Goal: Subscribe to service/newsletter

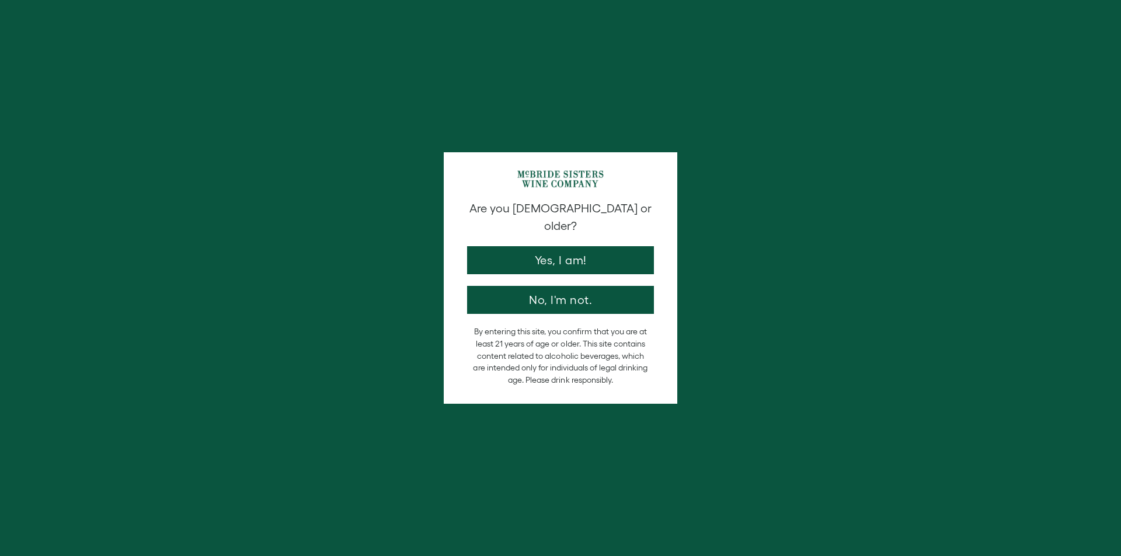
click at [609, 246] on button "Yes, I am!" at bounding box center [560, 260] width 187 height 28
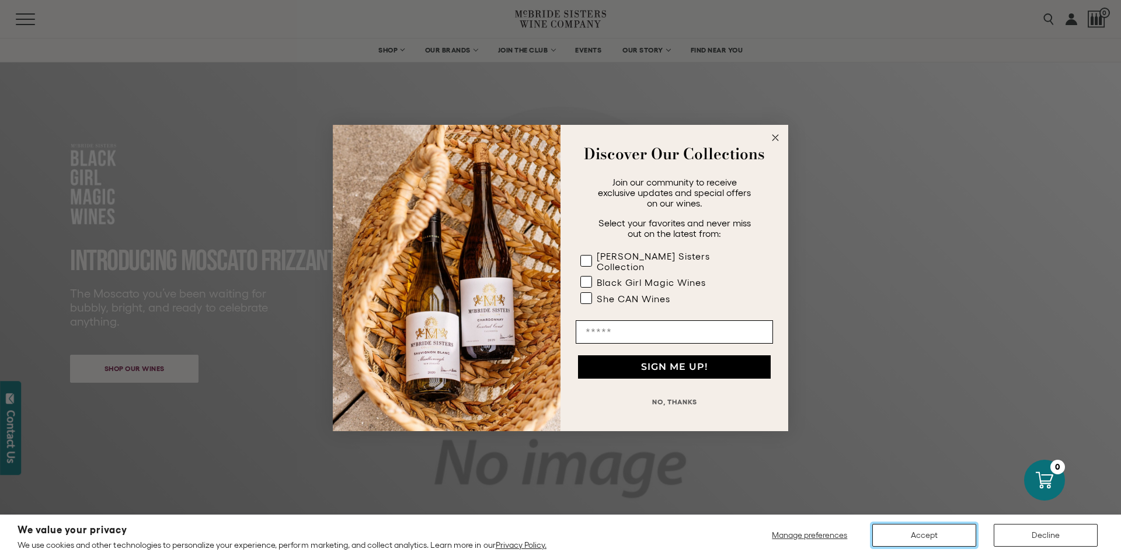
click at [933, 533] on button "Accept" at bounding box center [924, 535] width 104 height 23
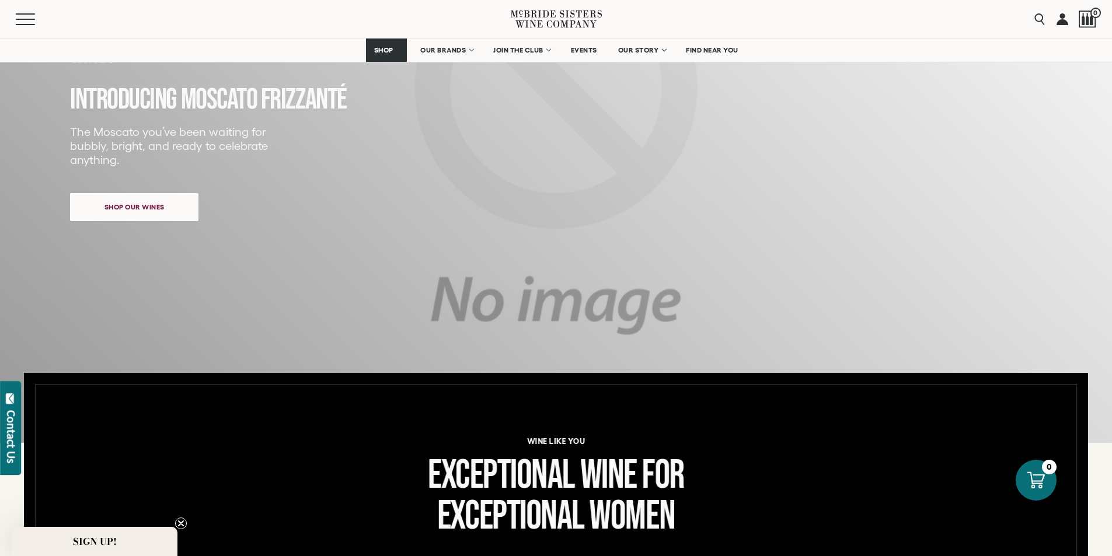
scroll to position [175, 0]
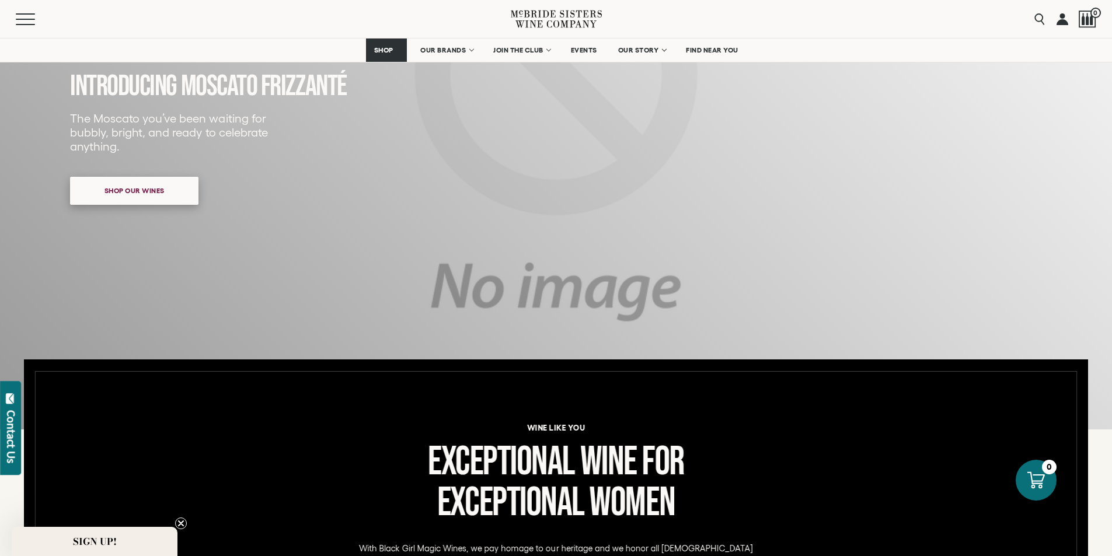
click at [121, 186] on span "Shop our wines" at bounding box center [134, 190] width 101 height 23
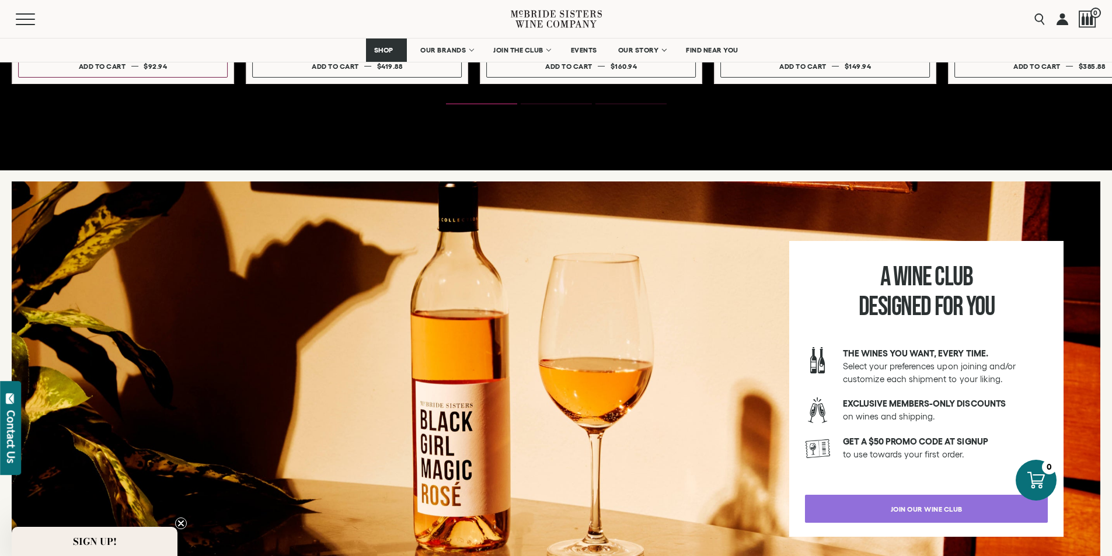
scroll to position [1882, 0]
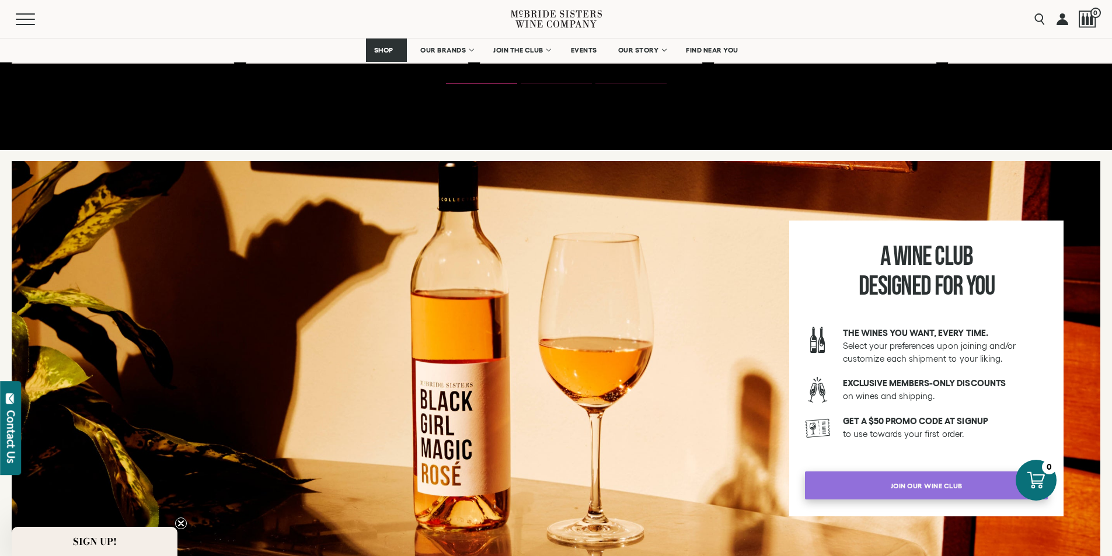
click at [998, 483] on link "join our wine club" at bounding box center [926, 486] width 243 height 28
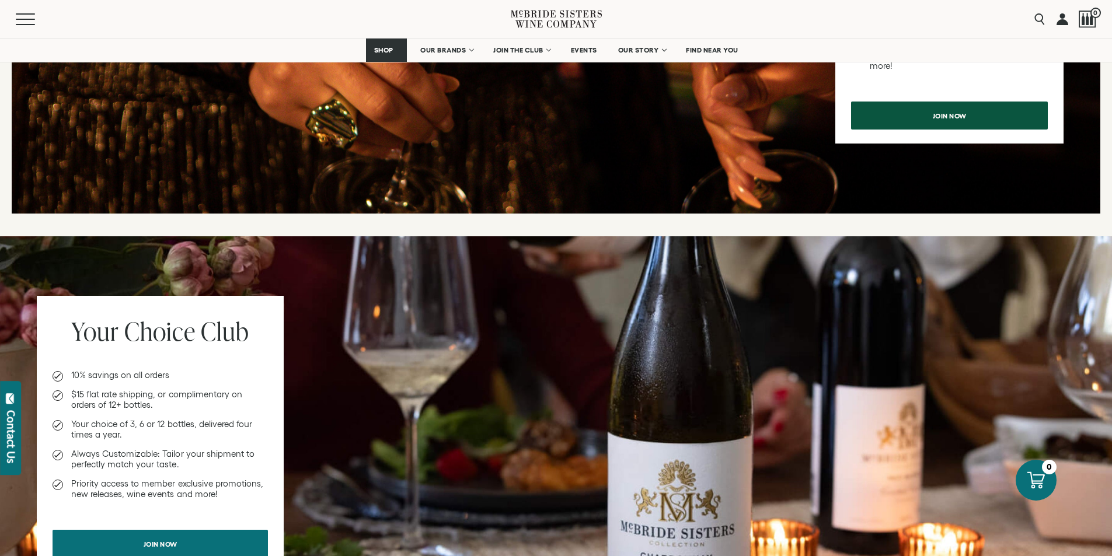
scroll to position [642, 0]
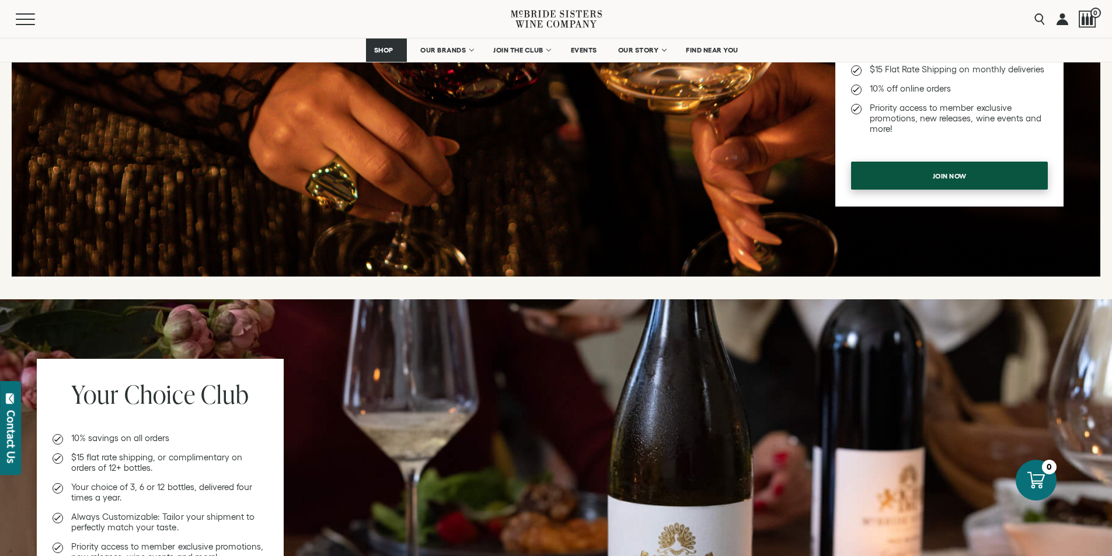
click at [926, 168] on span "Join now" at bounding box center [949, 176] width 75 height 23
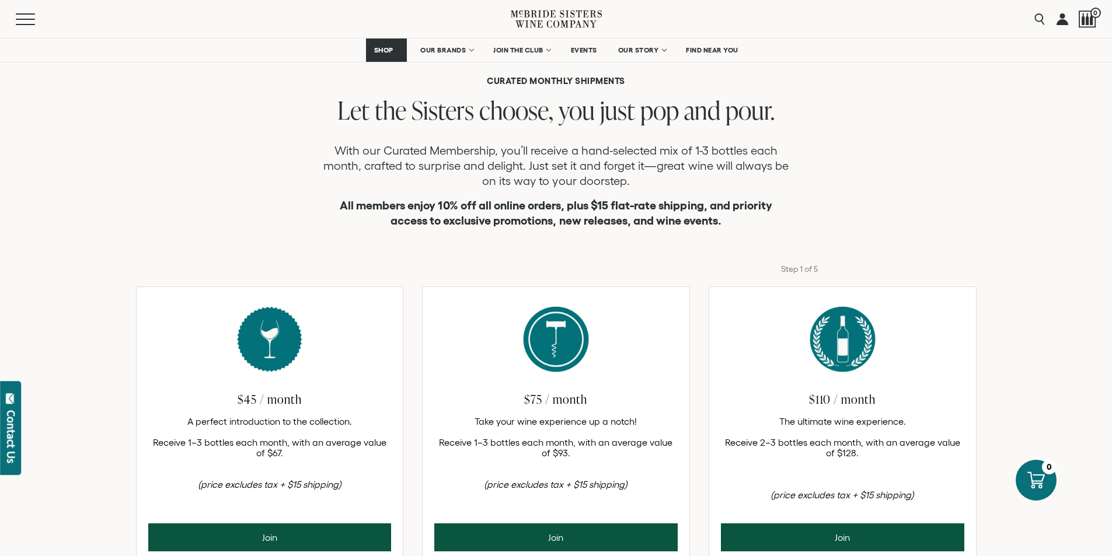
scroll to position [350, 0]
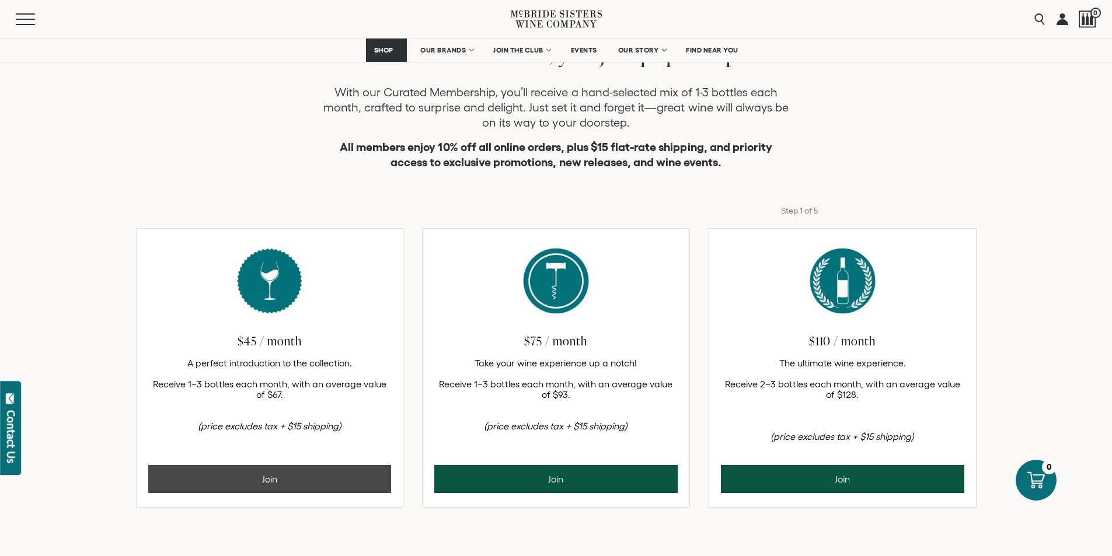
click at [268, 480] on button "Join" at bounding box center [269, 479] width 243 height 28
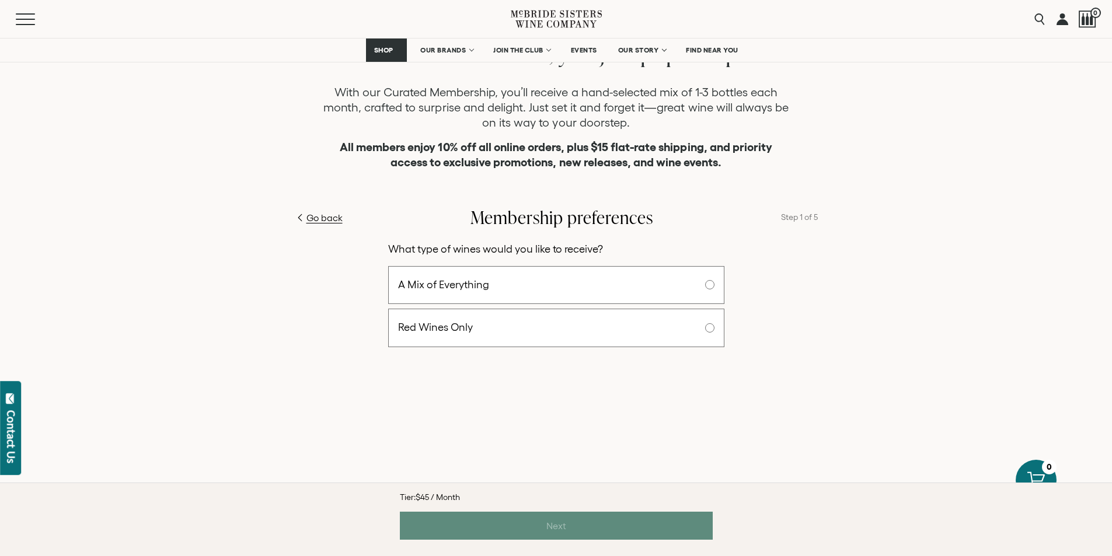
click at [622, 282] on label "A Mix of Everything" at bounding box center [556, 285] width 336 height 39
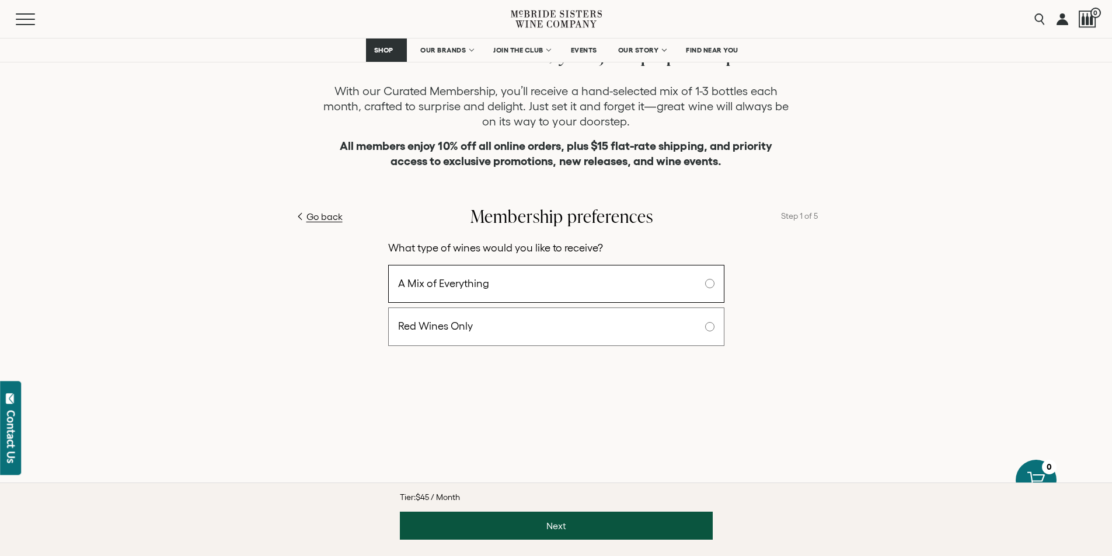
scroll to position [350, 0]
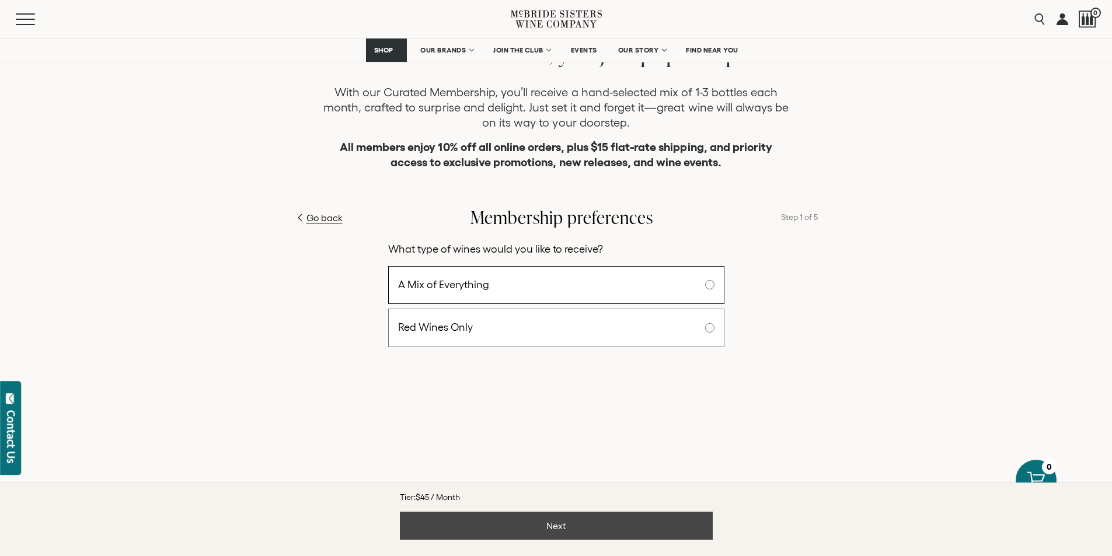
click at [515, 527] on button "Next" at bounding box center [556, 526] width 313 height 28
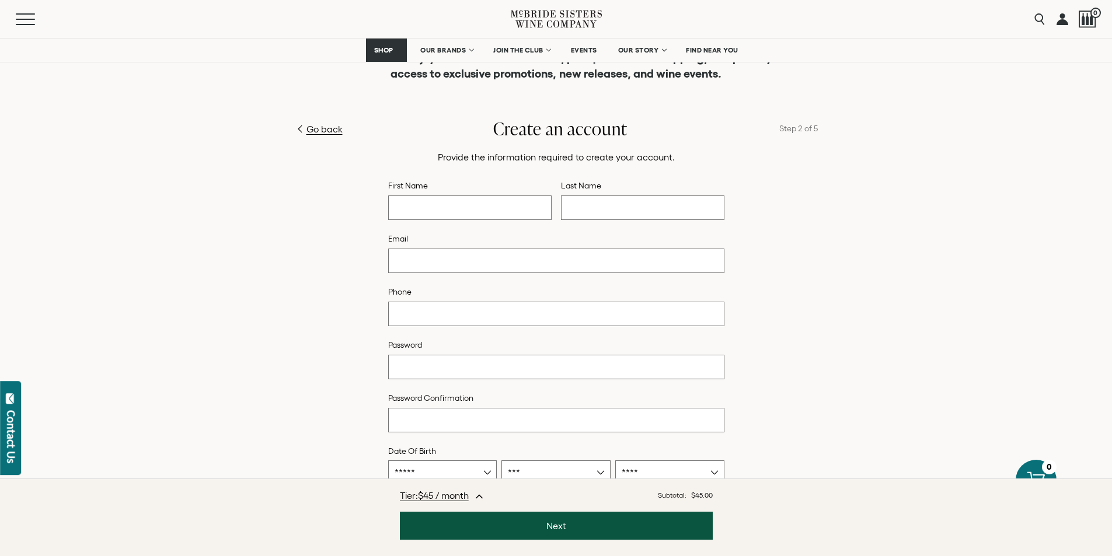
scroll to position [461, 0]
